Goal: Information Seeking & Learning: Learn about a topic

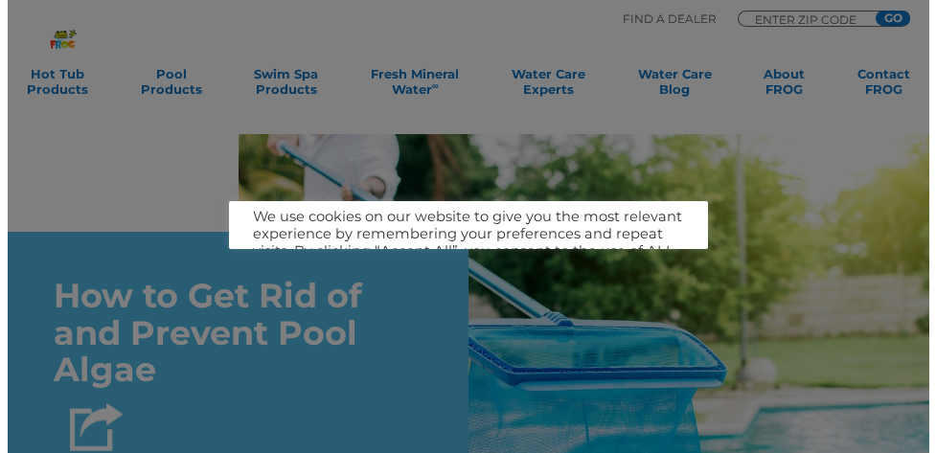
scroll to position [6793, 0]
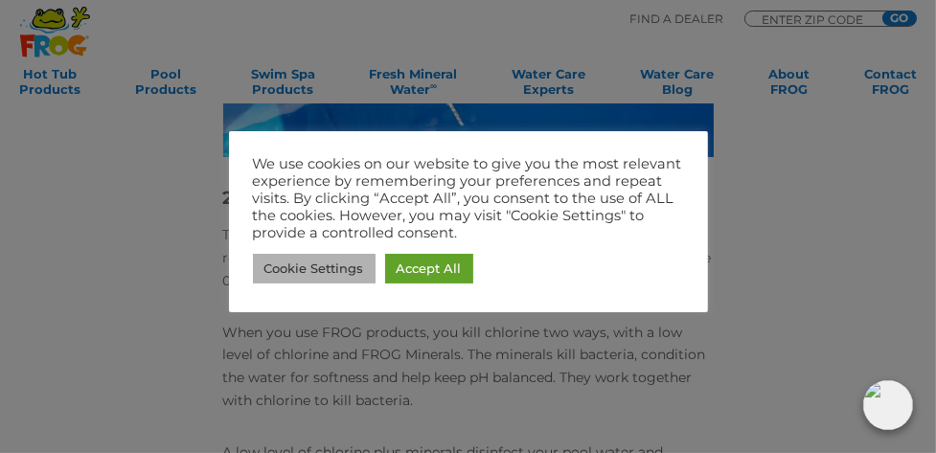
click at [312, 268] on link "Cookie Settings" at bounding box center [314, 269] width 123 height 30
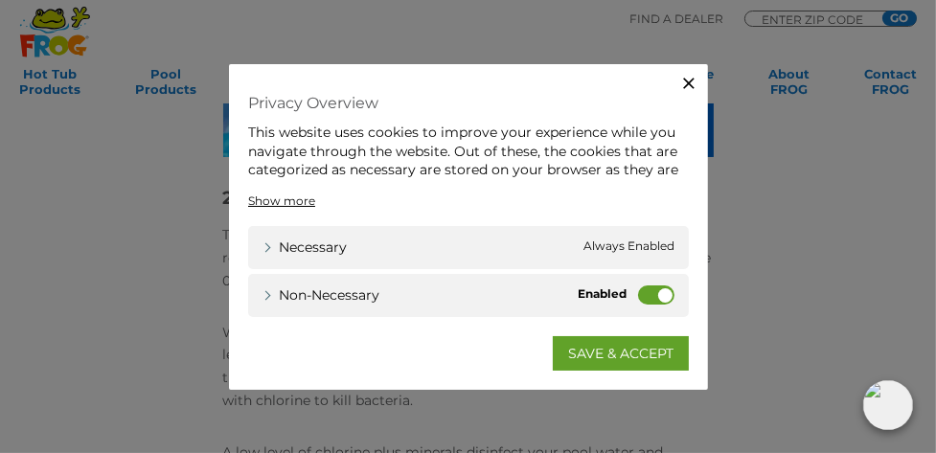
click at [692, 78] on icon "button" at bounding box center [689, 83] width 19 height 19
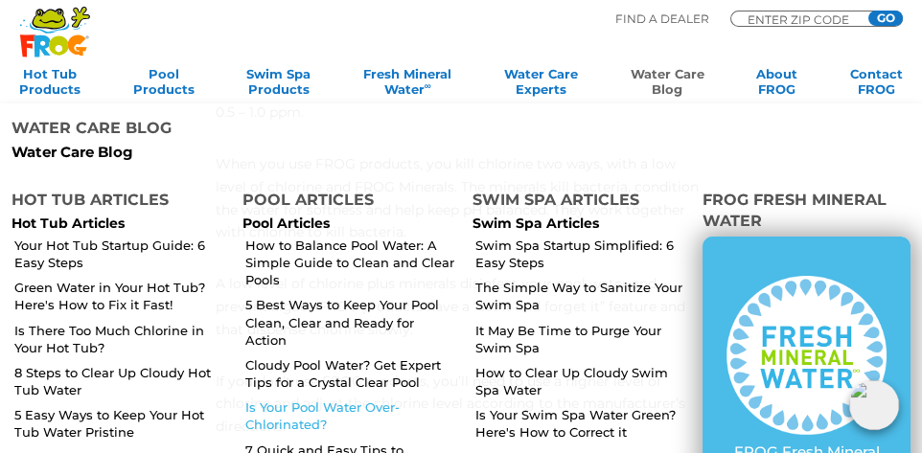
scroll to position [6977, 0]
click at [310, 399] on link "Is Your Pool Water Over-Chlorinated?" at bounding box center [349, 416] width 211 height 35
click at [312, 399] on link "Is Your Pool Water Over-Chlorinated?" at bounding box center [349, 416] width 211 height 35
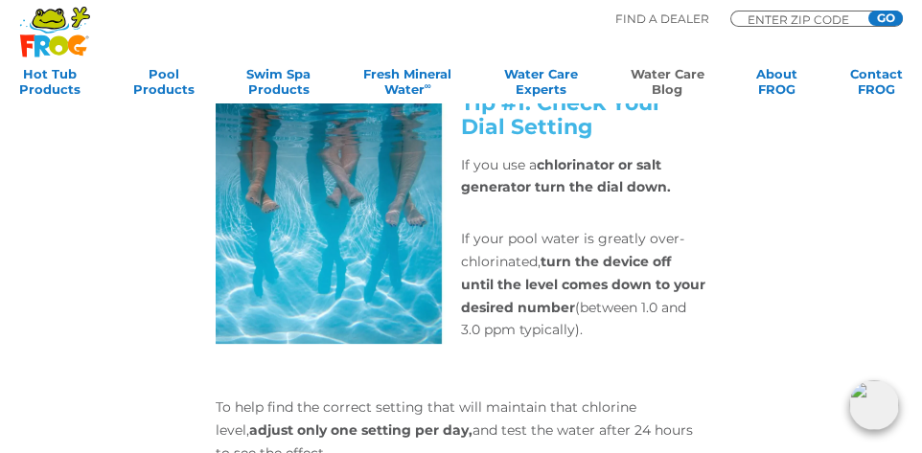
scroll to position [1342, 0]
